Goal: Check status: Check status

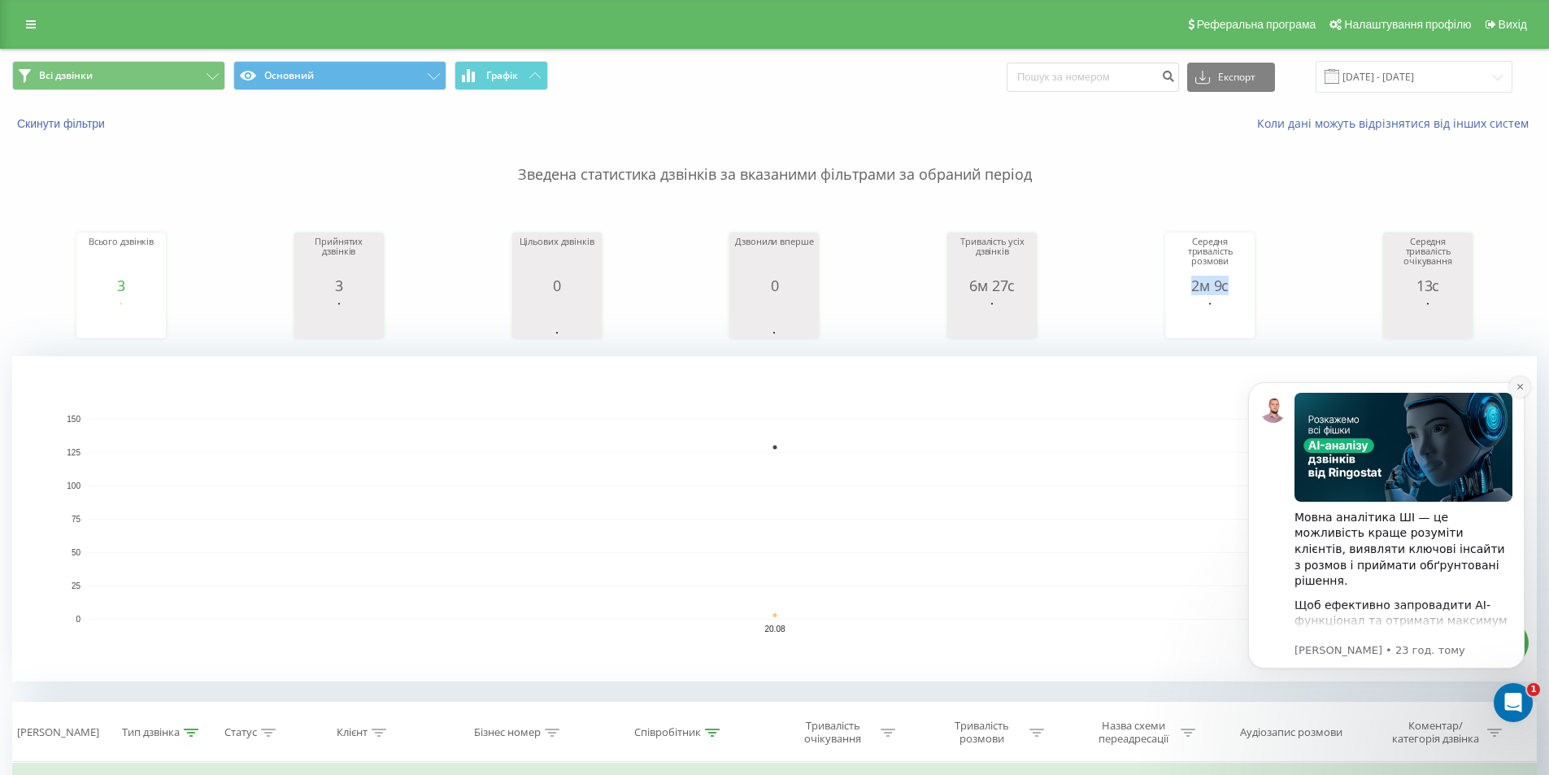
click at [1517, 379] on button "Dismiss notification" at bounding box center [1519, 386] width 21 height 21
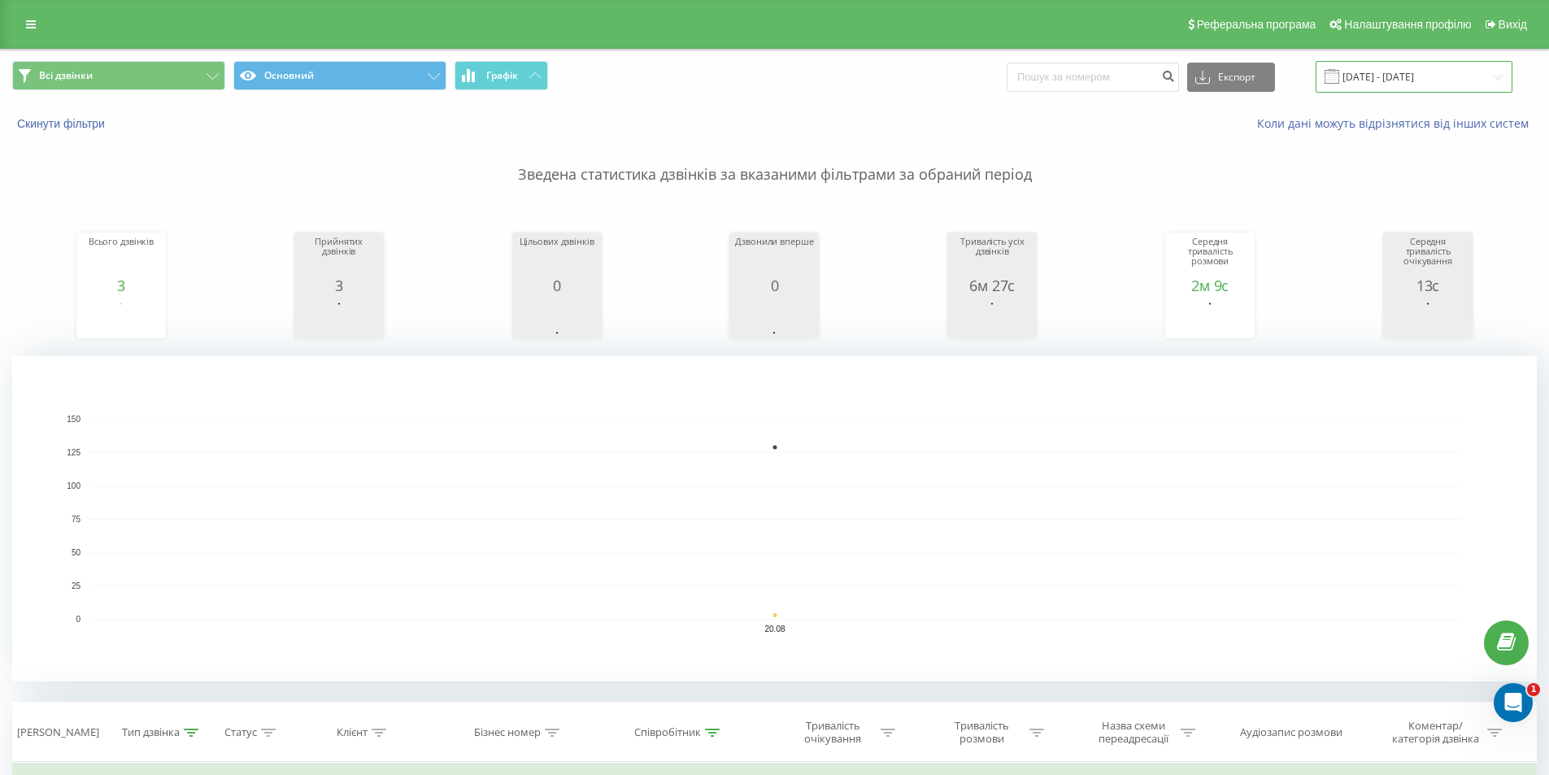
click at [1399, 77] on input "[DATE] - [DATE]" at bounding box center [1413, 77] width 197 height 32
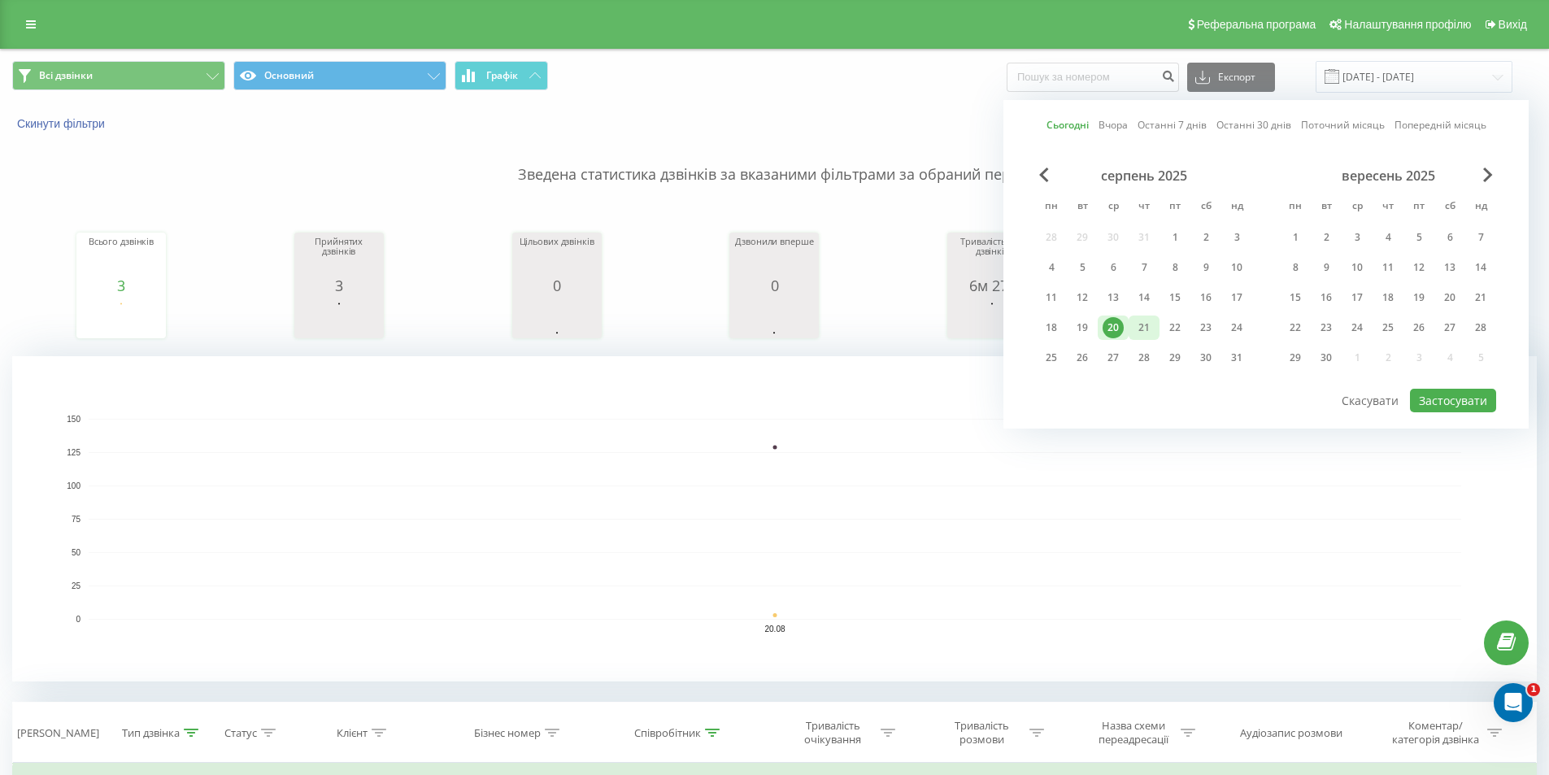
click at [1142, 324] on div "21" at bounding box center [1143, 327] width 21 height 21
click at [1442, 396] on button "Застосувати" at bounding box center [1453, 401] width 86 height 24
type input "[DATE] - [DATE]"
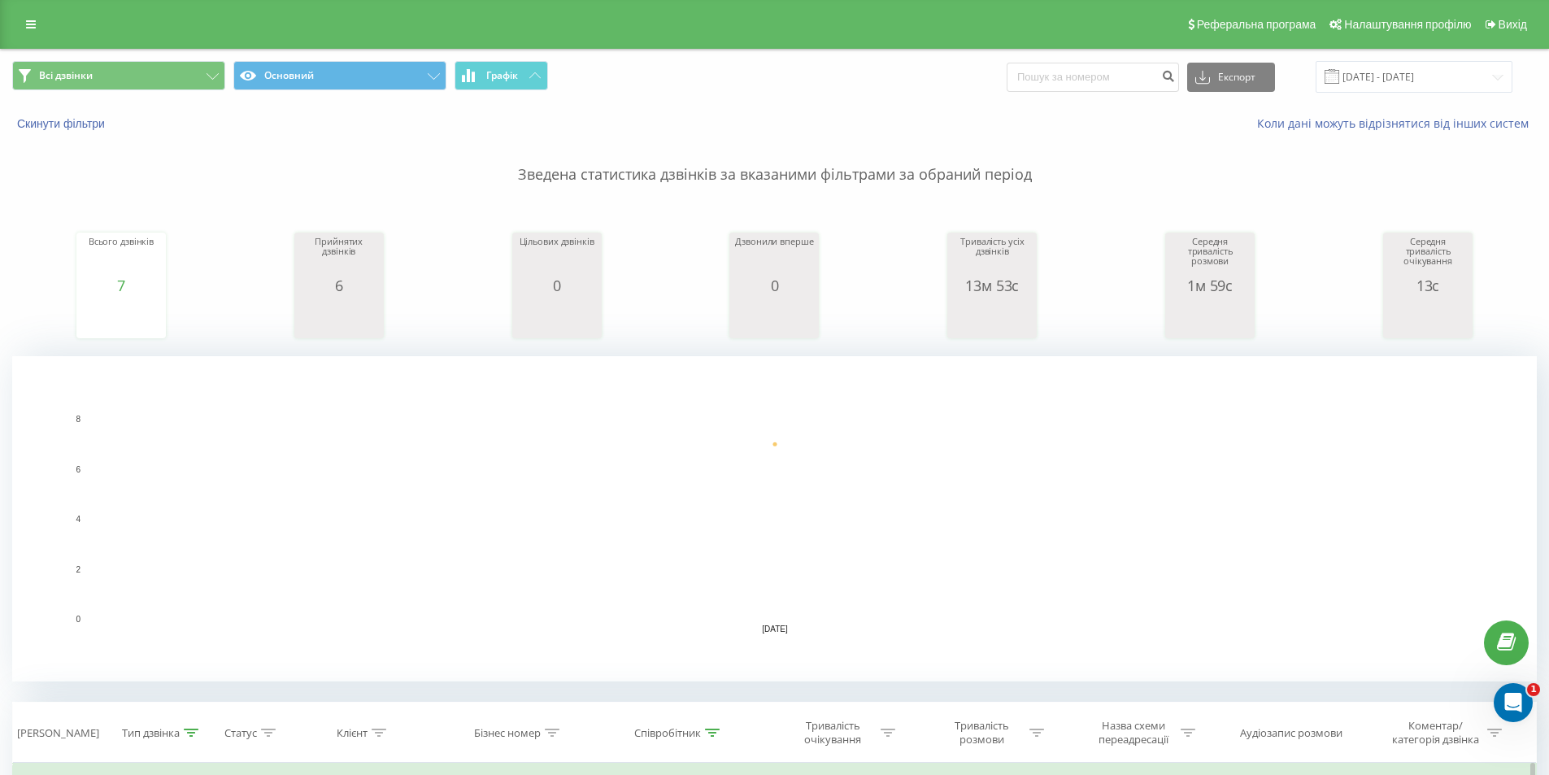
scroll to position [406, 0]
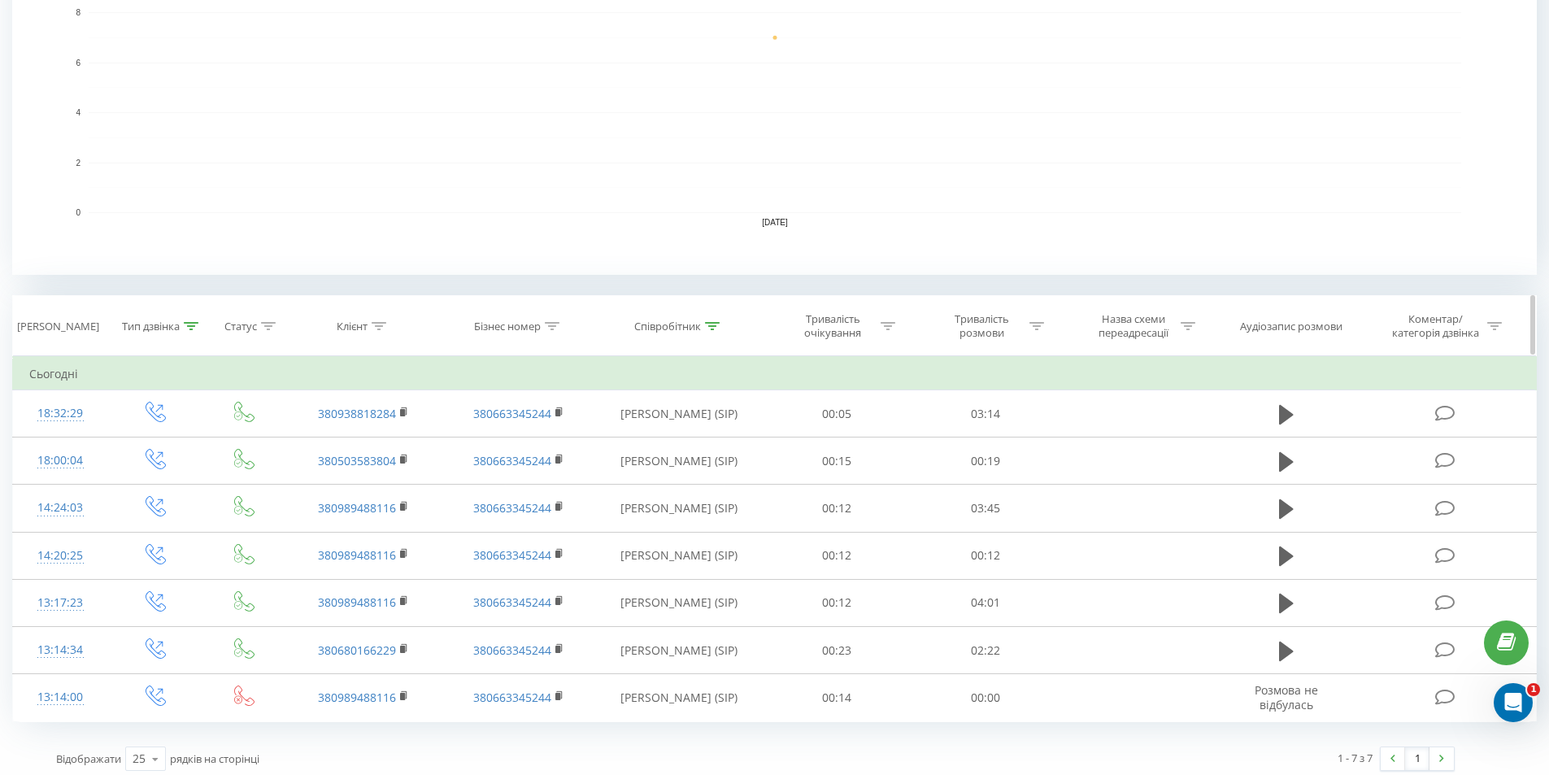
click at [190, 324] on icon at bounding box center [191, 326] width 15 height 8
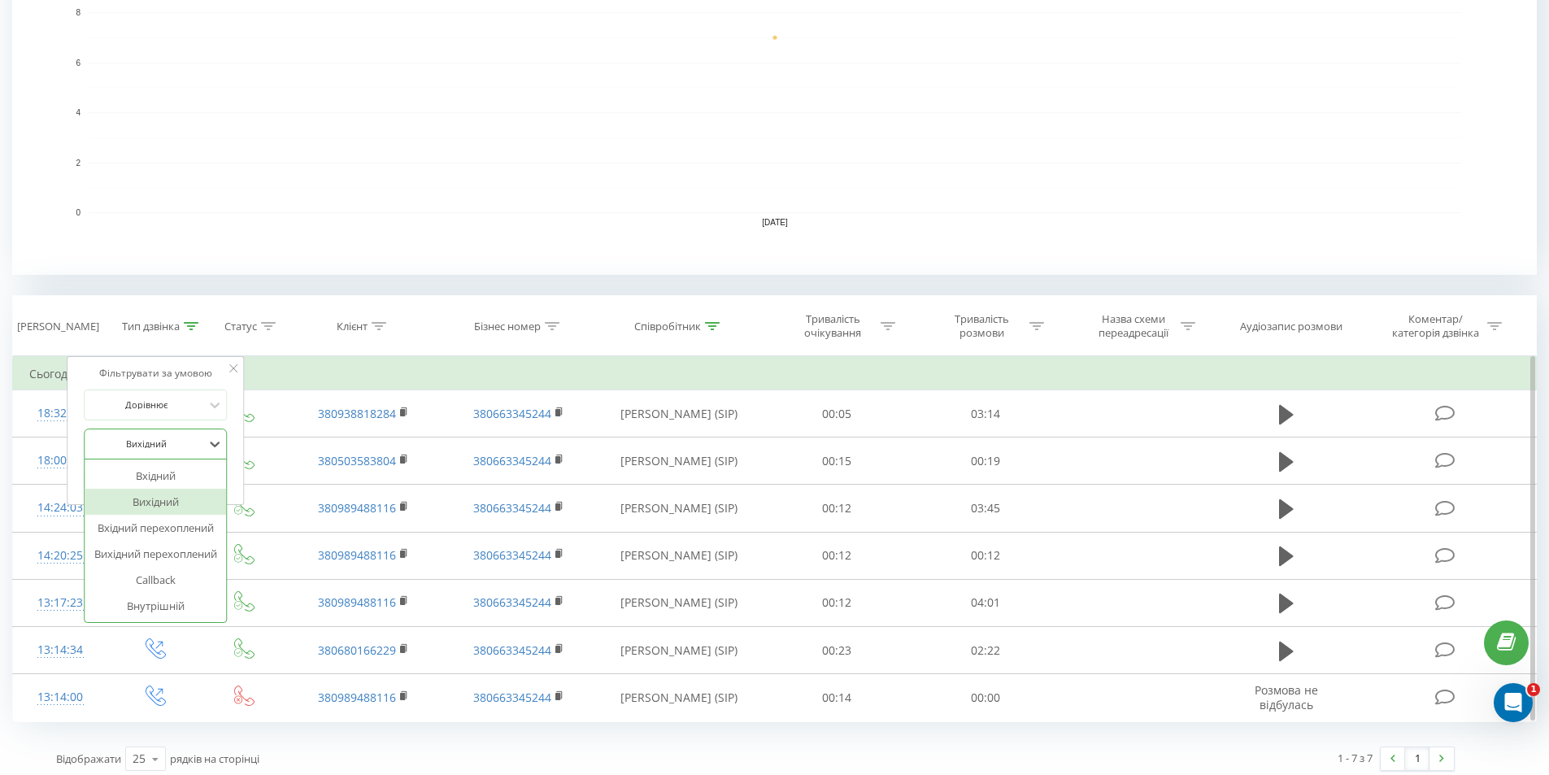
click at [198, 438] on div at bounding box center [146, 443] width 115 height 15
click at [192, 467] on div "Вхідний" at bounding box center [155, 476] width 141 height 26
click at [201, 474] on span "OK" at bounding box center [190, 476] width 46 height 25
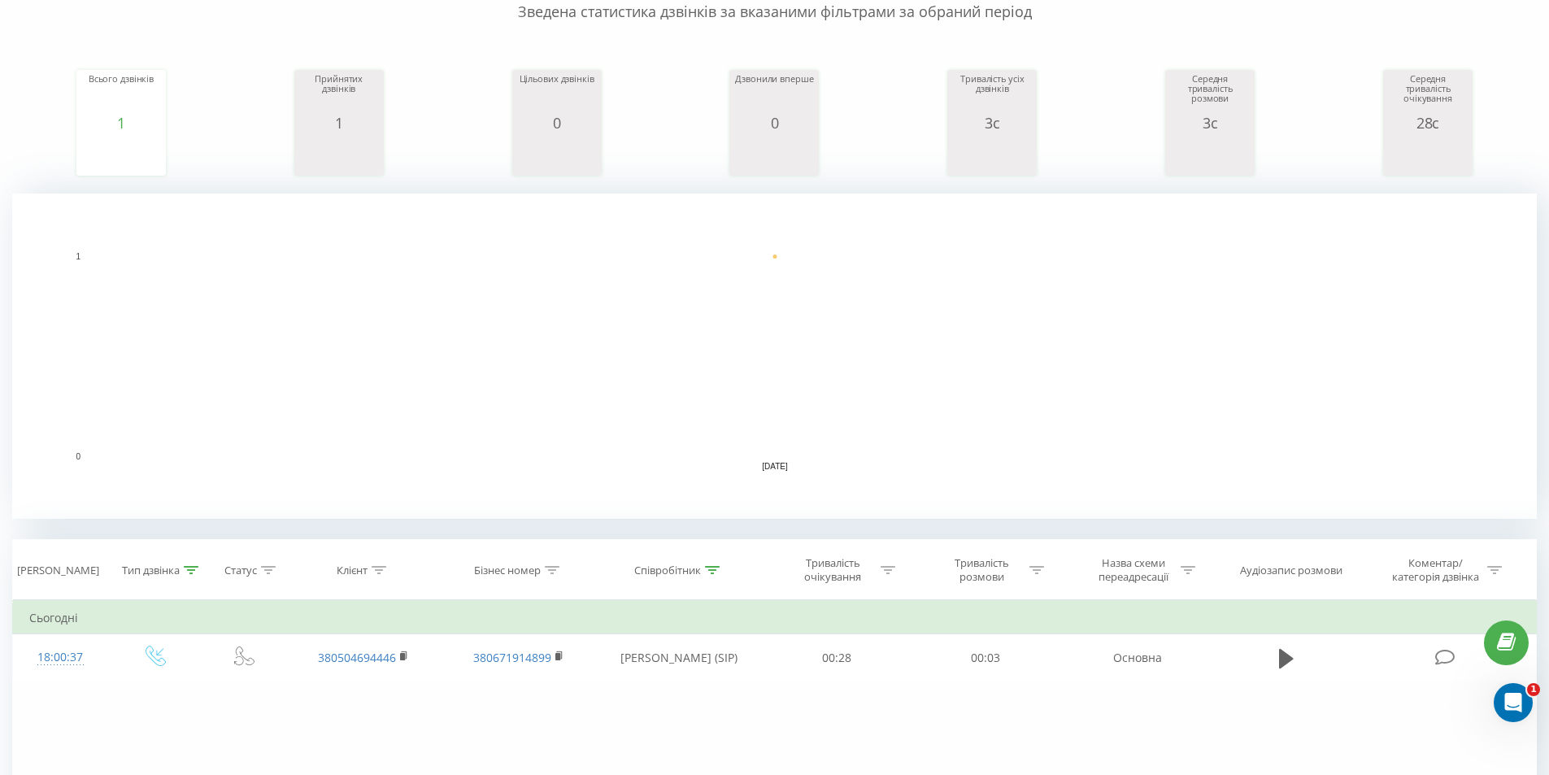
scroll to position [406, 0]
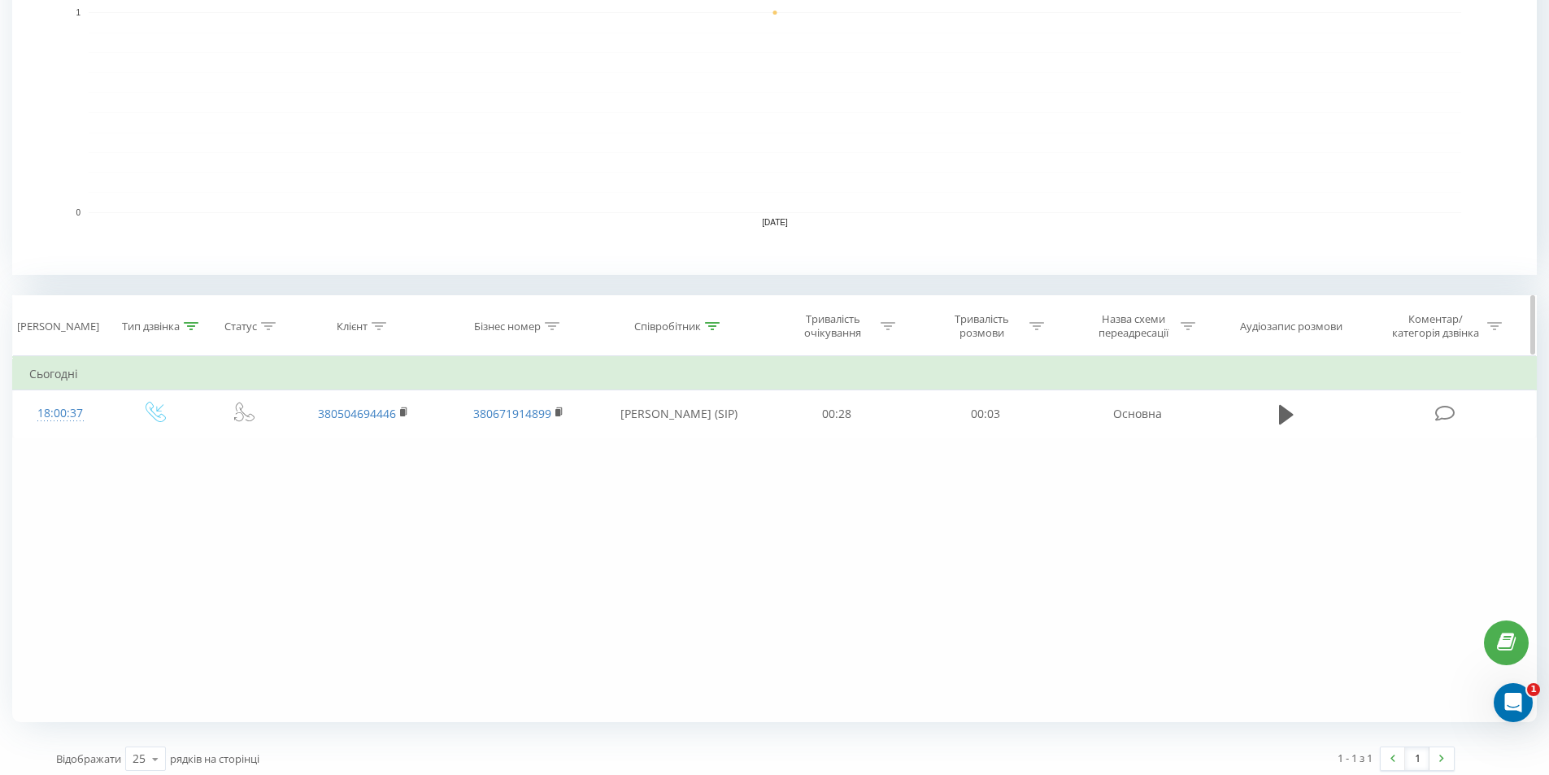
click at [192, 326] on icon at bounding box center [192, 326] width 15 height 8
click at [189, 441] on div at bounding box center [146, 443] width 115 height 15
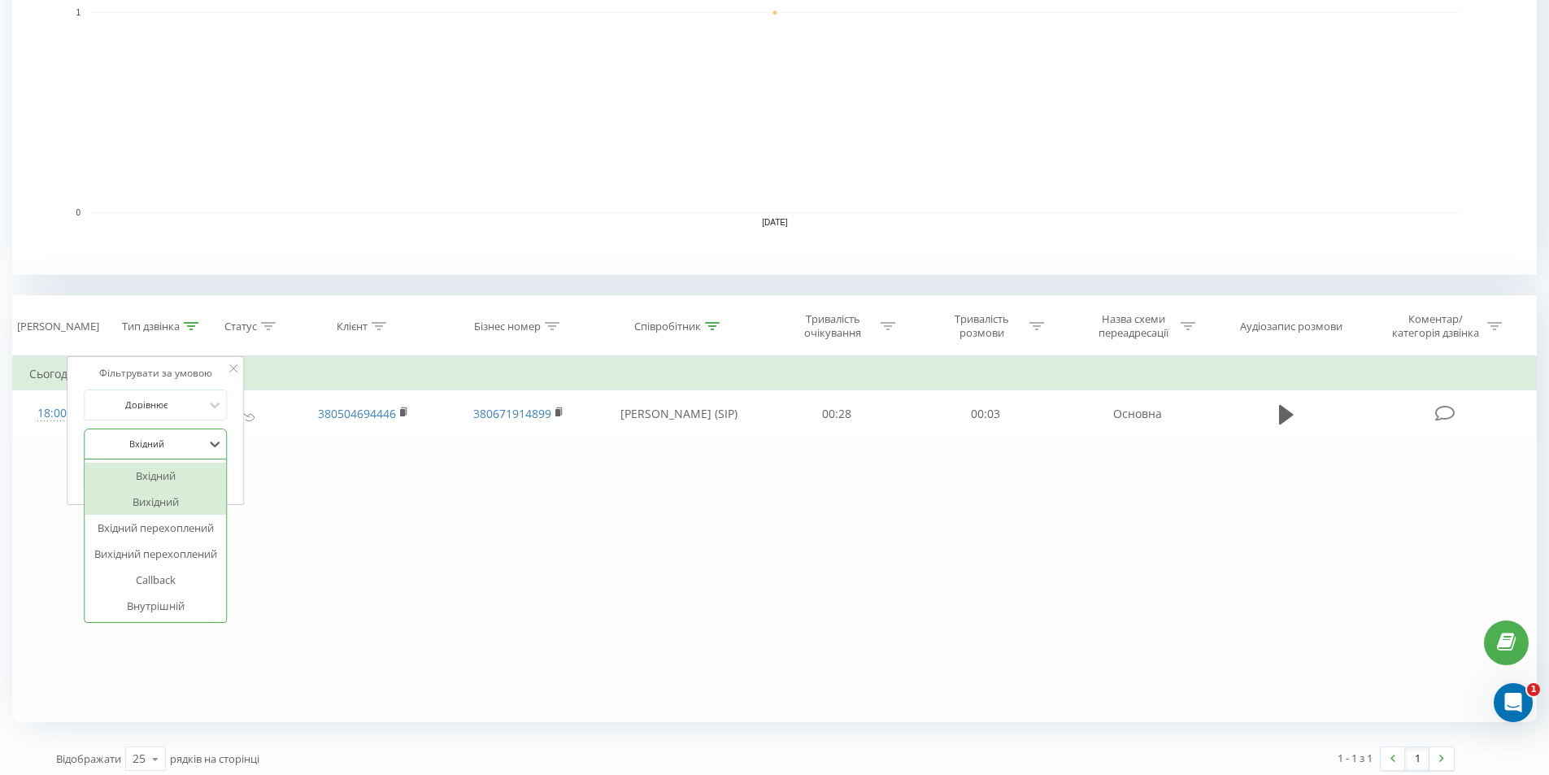
click at [179, 495] on div "Вихідний" at bounding box center [155, 502] width 141 height 26
click at [189, 484] on span "OK" at bounding box center [190, 476] width 46 height 25
